Goal: Task Accomplishment & Management: Manage account settings

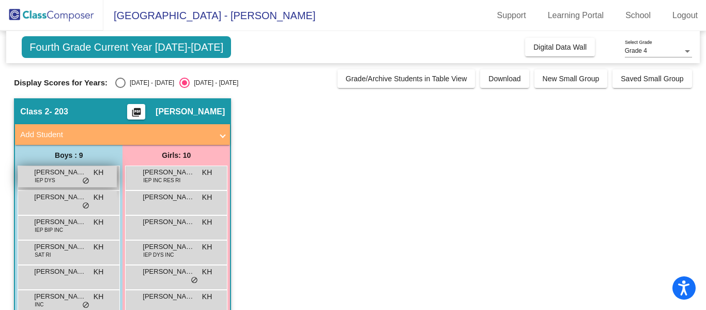
click at [84, 178] on span "do_not_disturb_alt" at bounding box center [85, 181] width 7 height 8
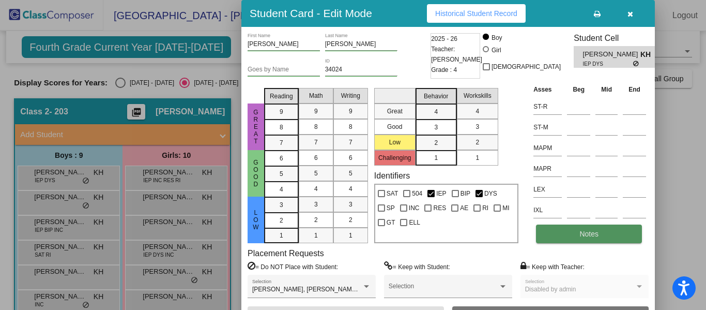
click at [569, 237] on button "Notes" at bounding box center [589, 233] width 106 height 19
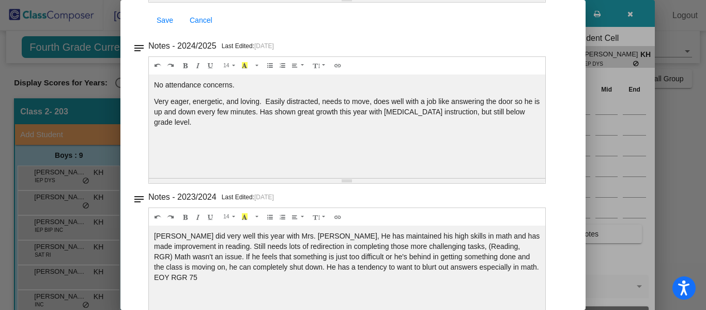
scroll to position [218, 0]
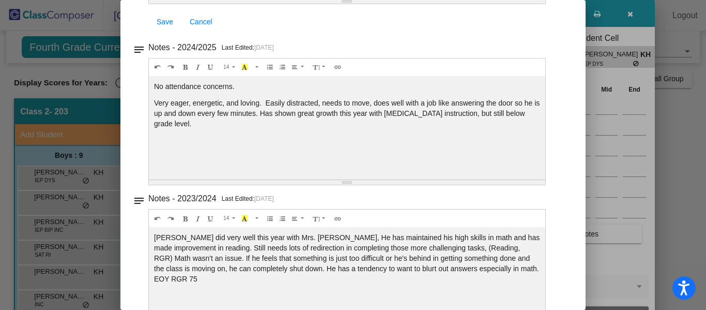
click at [705, 204] on div at bounding box center [353, 155] width 706 height 310
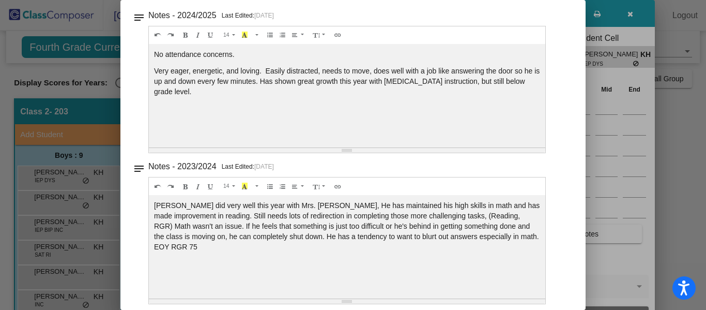
scroll to position [254, 0]
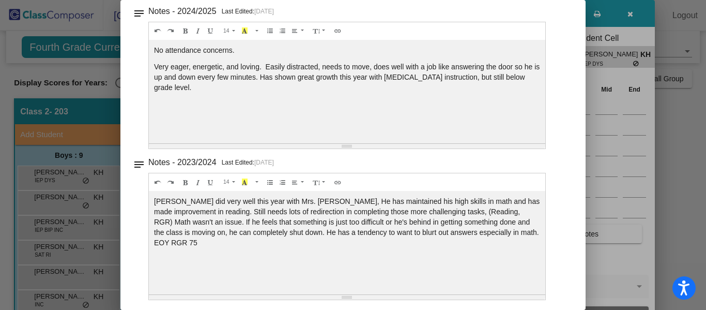
click at [705, 97] on div at bounding box center [353, 155] width 706 height 310
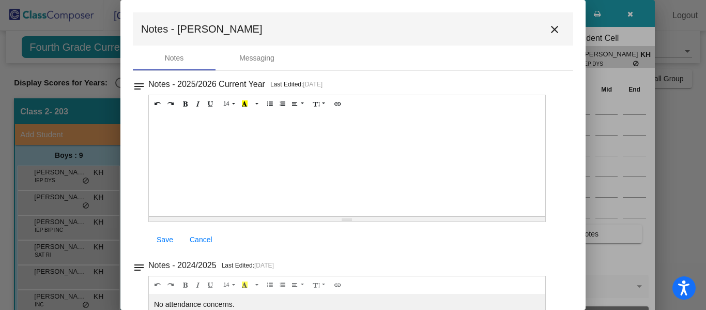
drag, startPoint x: 705, startPoint y: 97, endPoint x: 704, endPoint y: 73, distance: 23.8
click at [704, 73] on div at bounding box center [353, 155] width 706 height 310
click at [548, 33] on mat-icon "close" at bounding box center [554, 29] width 12 height 12
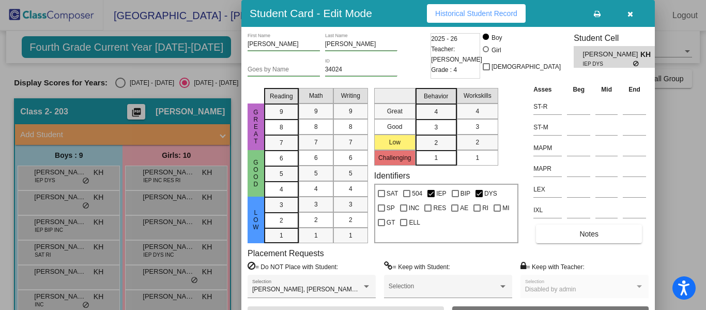
click at [634, 16] on button "button" at bounding box center [629, 13] width 33 height 19
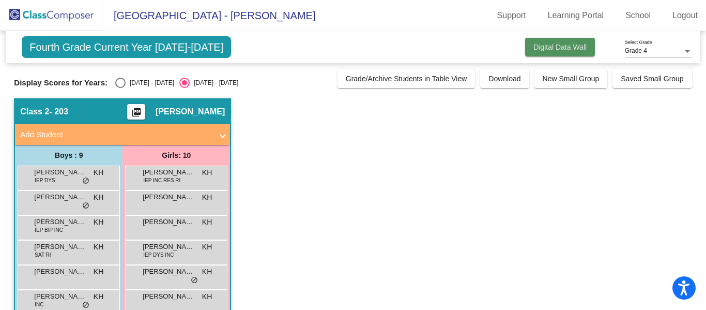
click at [549, 51] on span "Digital Data Wall" at bounding box center [559, 47] width 53 height 8
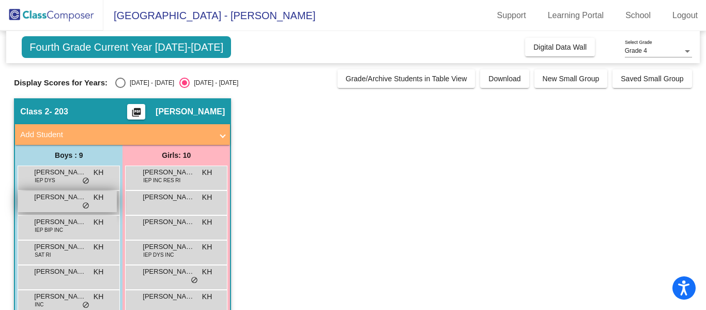
click at [72, 198] on span "[PERSON_NAME]" at bounding box center [60, 197] width 52 height 10
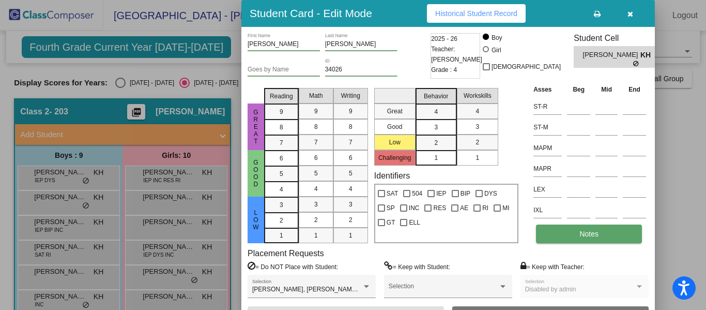
click at [596, 242] on button "Notes" at bounding box center [589, 233] width 106 height 19
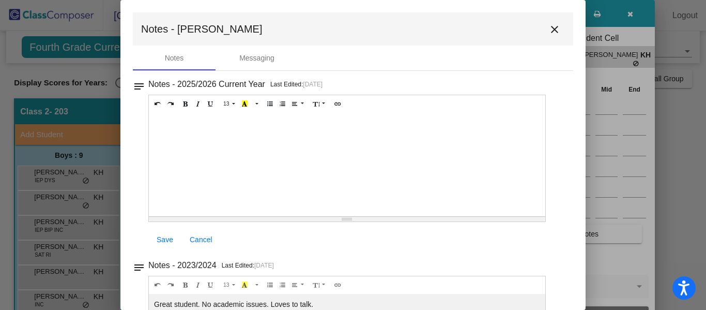
click at [548, 25] on mat-icon "close" at bounding box center [554, 29] width 12 height 12
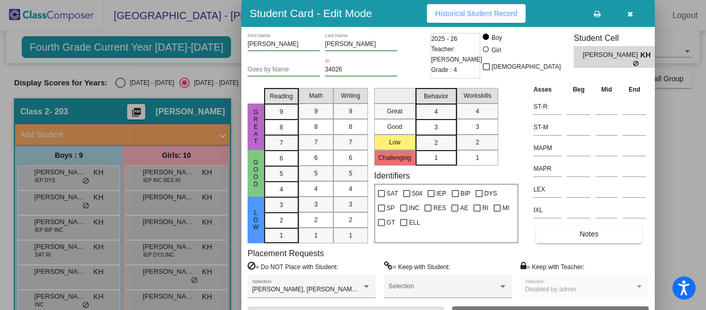
click at [629, 14] on icon "button" at bounding box center [630, 13] width 6 height 7
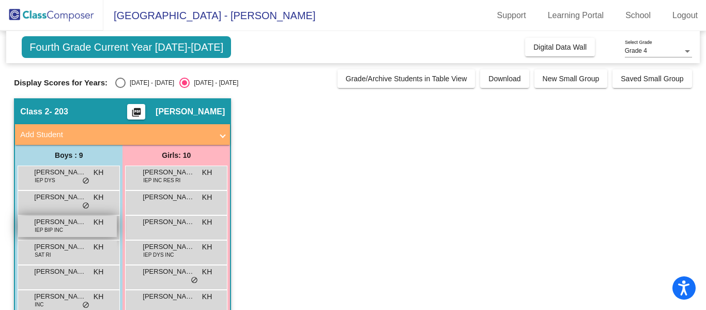
click at [83, 227] on div "[PERSON_NAME] IEP BIP INC KH lock do_not_disturb_alt" at bounding box center [67, 226] width 99 height 21
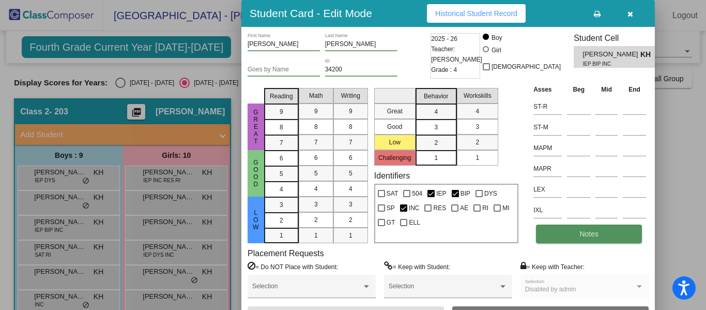
click at [577, 239] on button "Notes" at bounding box center [589, 233] width 106 height 19
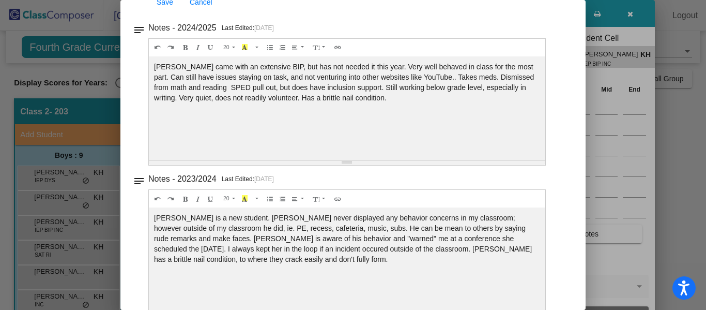
scroll to position [238, 0]
click at [704, 49] on div at bounding box center [353, 155] width 706 height 310
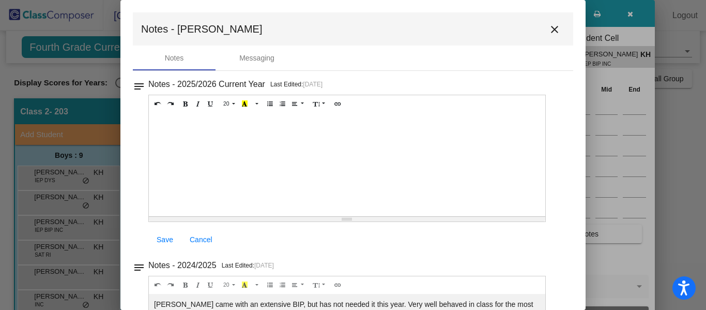
click at [554, 28] on mat-icon "close" at bounding box center [554, 29] width 12 height 12
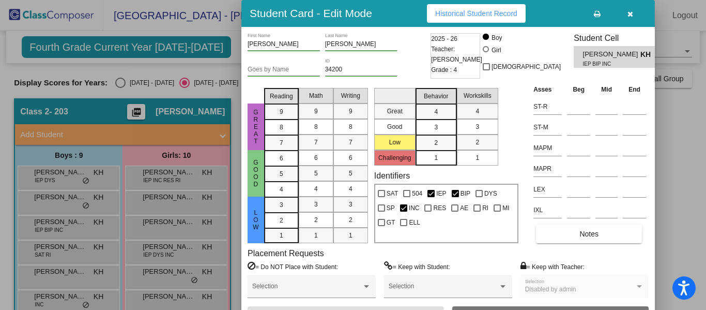
click at [629, 15] on icon "button" at bounding box center [630, 13] width 6 height 7
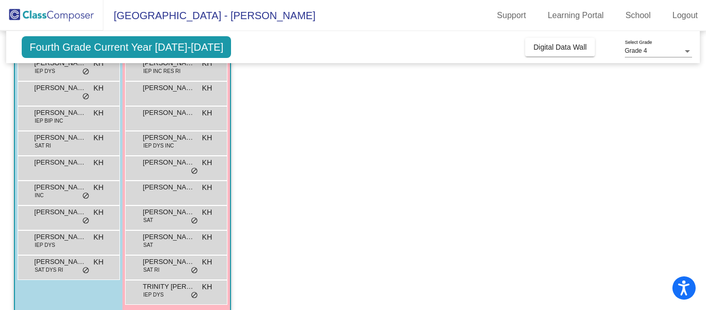
scroll to position [110, 0]
